Goal: Information Seeking & Learning: Learn about a topic

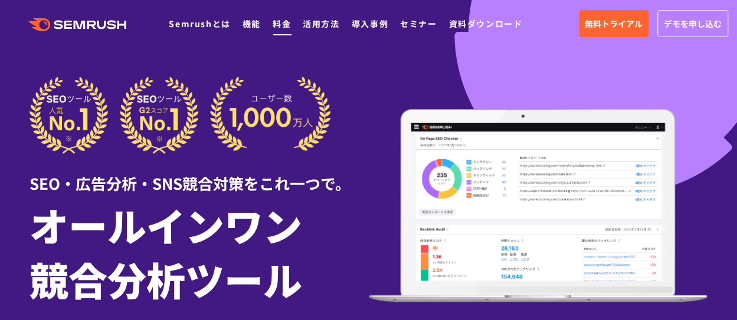
click at [284, 25] on link "料金" at bounding box center [281, 24] width 18 height 12
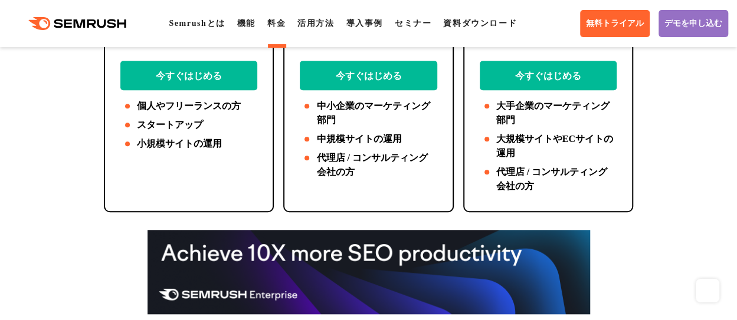
scroll to position [354, 0]
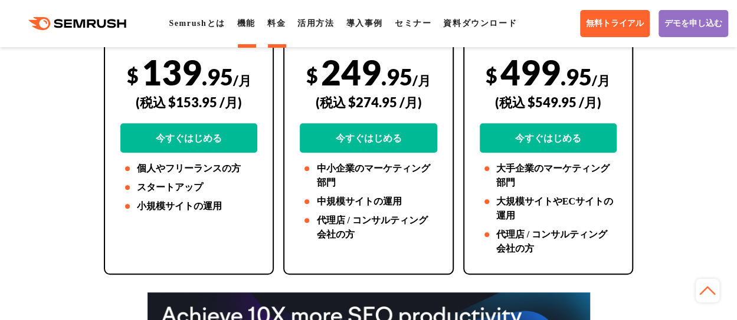
click at [247, 24] on link "機能" at bounding box center [246, 23] width 18 height 9
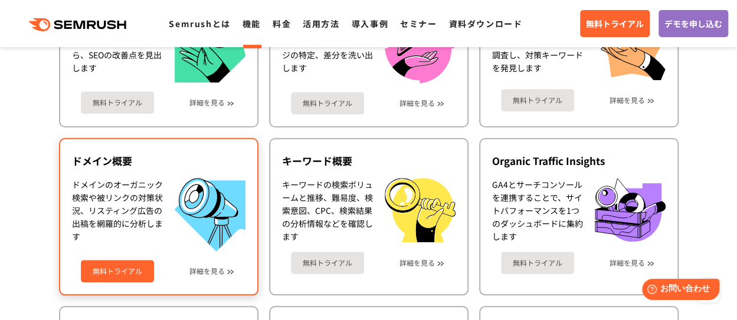
scroll to position [413, 0]
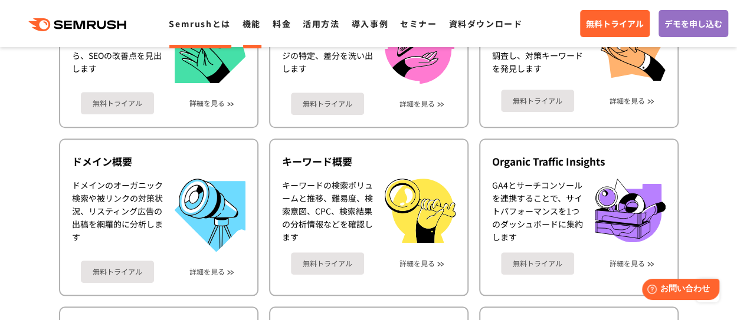
click at [194, 28] on link "Semrushとは" at bounding box center [199, 24] width 61 height 12
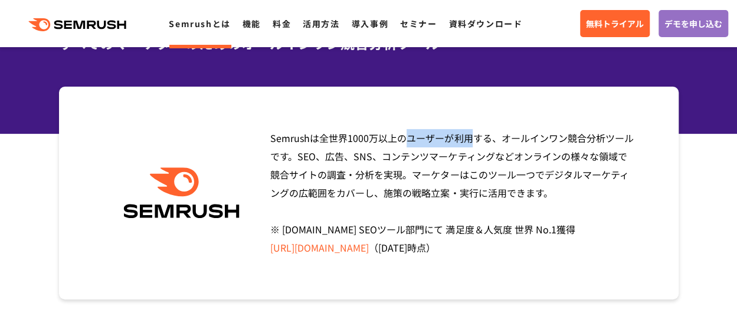
drag, startPoint x: 309, startPoint y: 141, endPoint x: 269, endPoint y: 138, distance: 40.2
click at [269, 138] on div "Semrushは全世界[DATE]万以上のユーザーが利用する、オールインワン競合分析ツールです。SEO、広告、SNS、コンテンツマーケティングなどオンラインの…" at bounding box center [448, 193] width 374 height 128
copy span "Semrush"
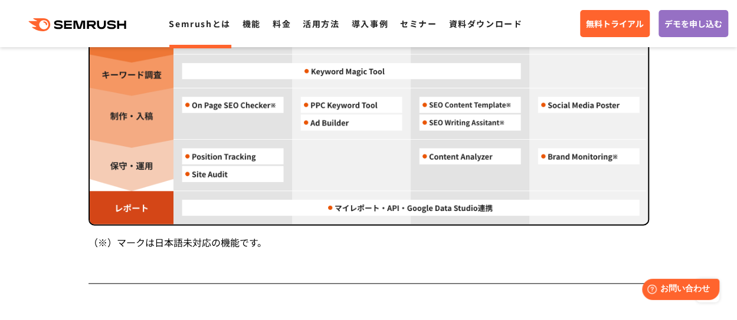
scroll to position [1263, 0]
